Goal: Task Accomplishment & Management: Manage account settings

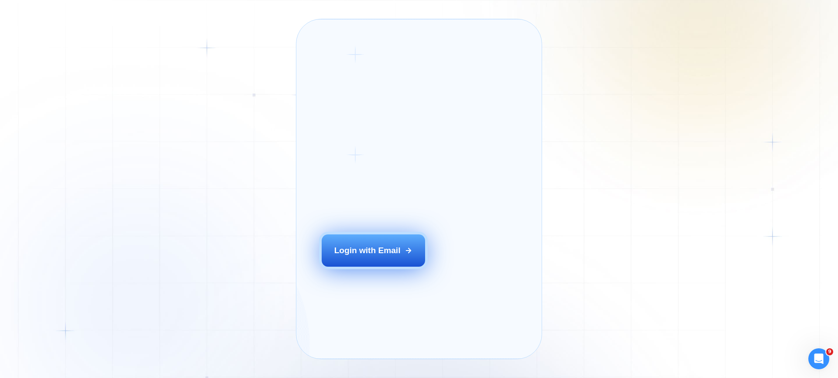
click at [369, 256] on div "Login with Email" at bounding box center [367, 250] width 66 height 11
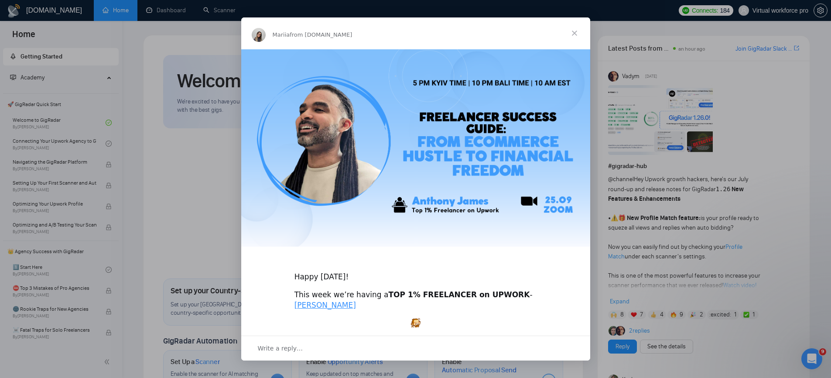
click at [575, 34] on span "Close" at bounding box center [574, 32] width 31 height 31
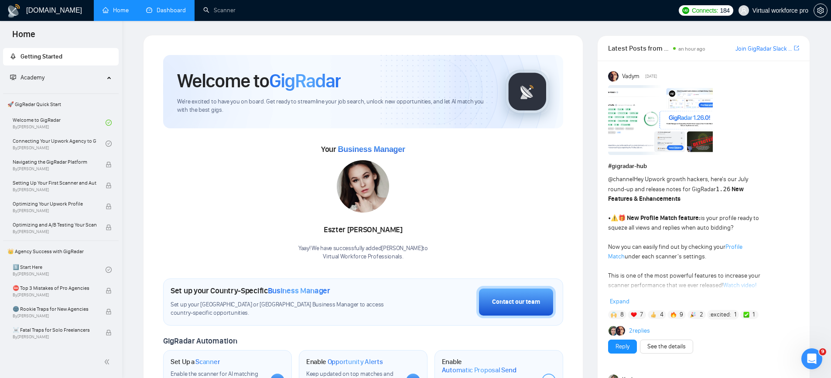
click at [154, 7] on link "Dashboard" at bounding box center [166, 10] width 40 height 7
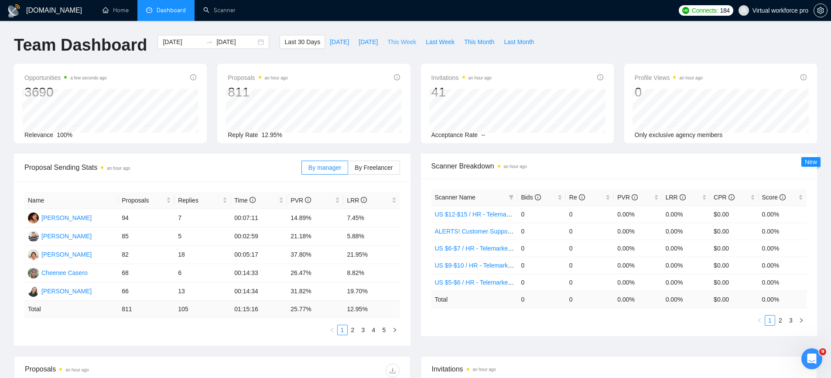
click at [403, 44] on span "This Week" at bounding box center [401, 42] width 29 height 10
type input "2025-09-22"
type input "2025-09-28"
click at [294, 45] on span "Last 30 Days" at bounding box center [302, 42] width 36 height 10
type input "2025-08-25"
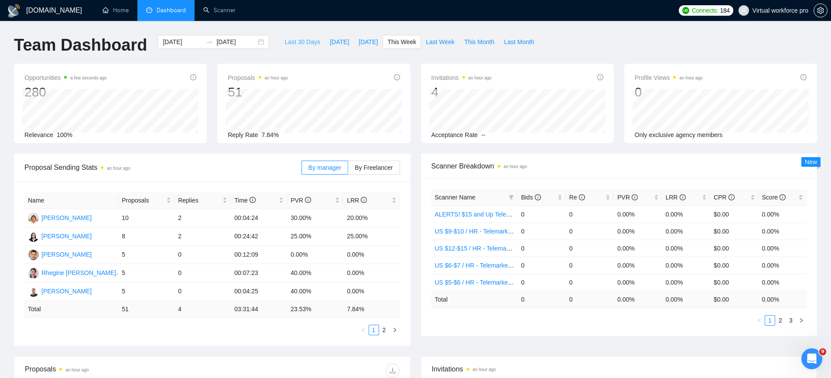
type input "2025-09-24"
